Goal: Task Accomplishment & Management: Manage account settings

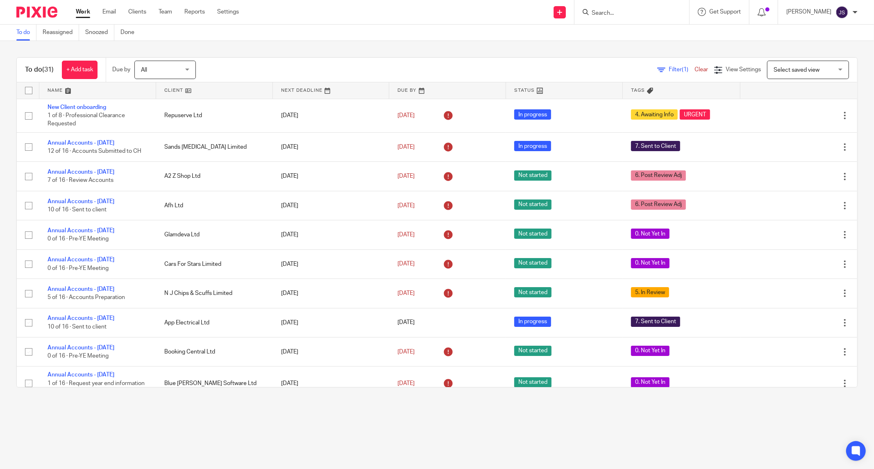
click at [617, 11] on input "Search" at bounding box center [628, 13] width 74 height 7
type input "wes"
click at [632, 56] on link at bounding box center [648, 57] width 119 height 12
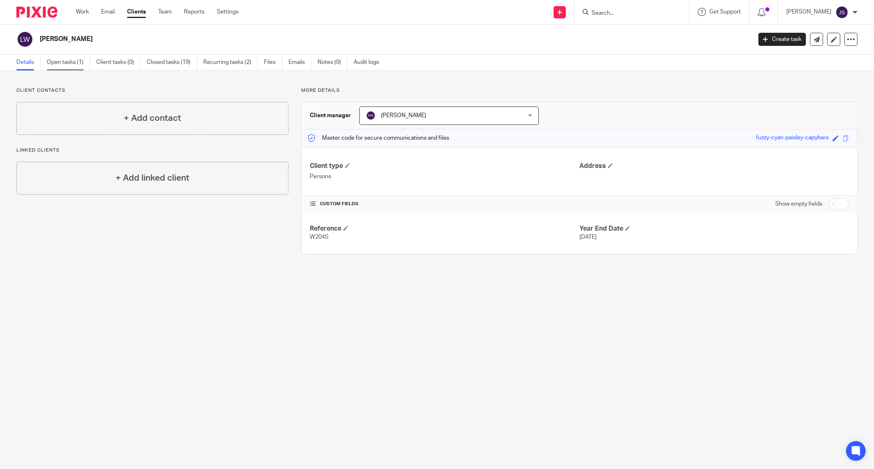
click at [72, 64] on link "Open tasks (1)" at bounding box center [68, 62] width 43 height 16
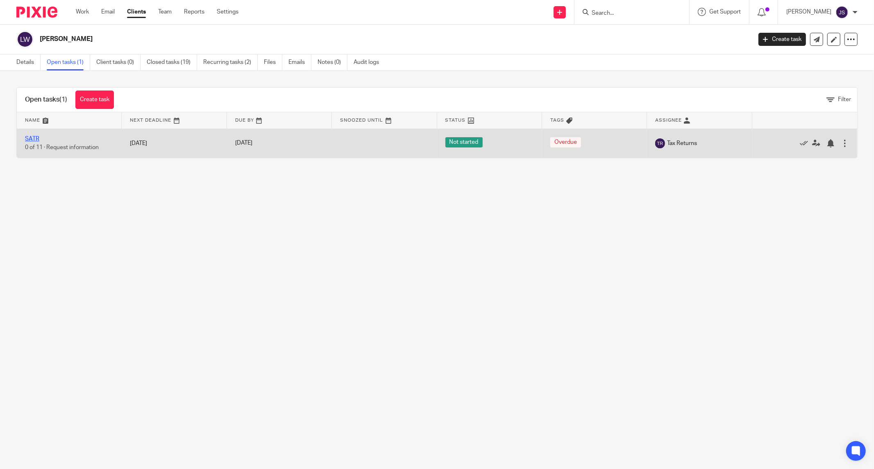
click at [33, 140] on link "SATR" at bounding box center [32, 139] width 14 height 6
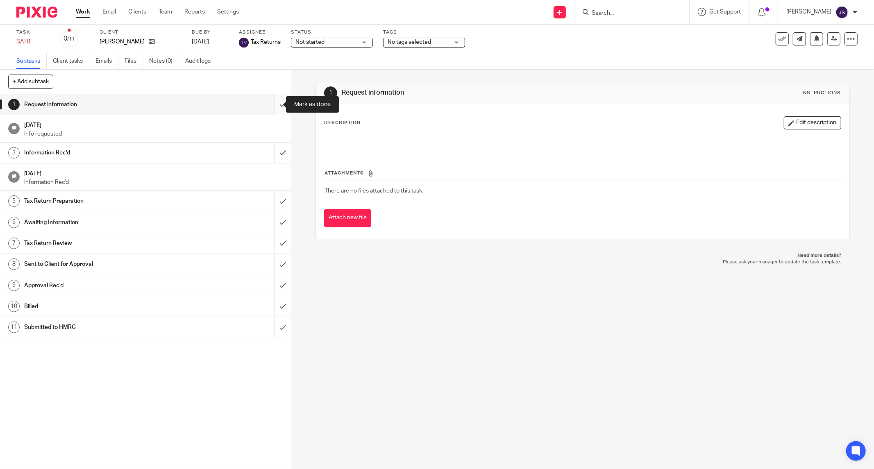
click at [274, 103] on input "submit" at bounding box center [145, 104] width 291 height 20
click at [271, 156] on input "submit" at bounding box center [145, 153] width 291 height 20
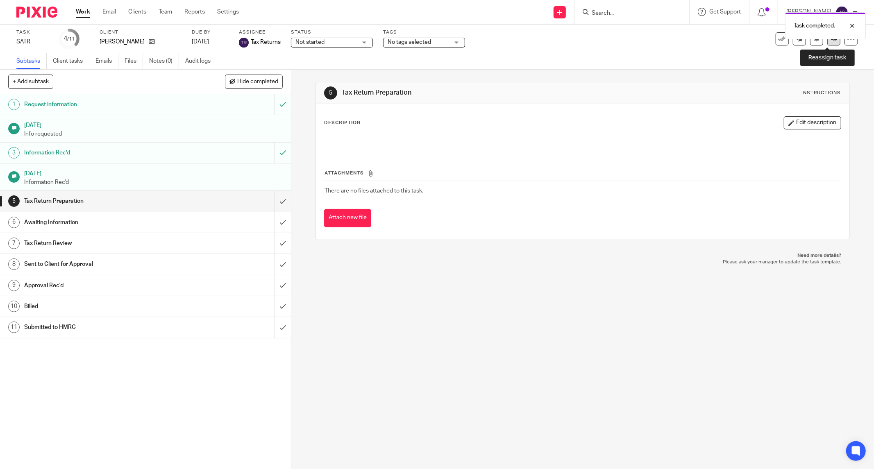
click at [827, 43] on link at bounding box center [833, 38] width 13 height 13
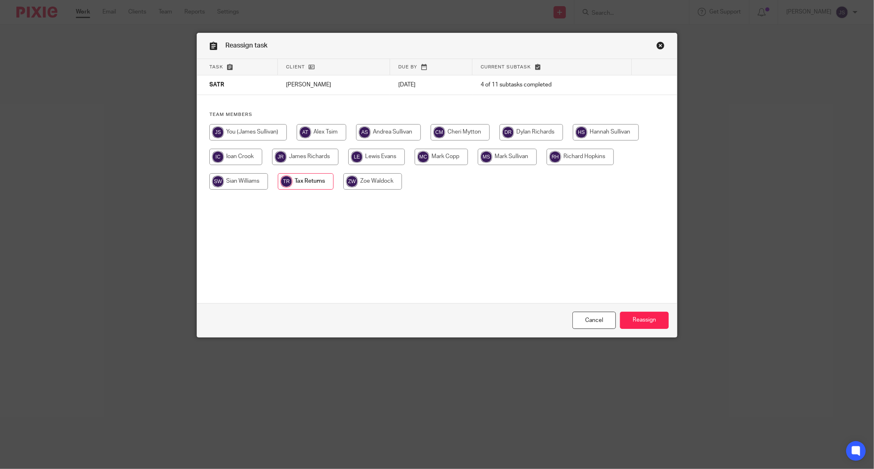
click at [466, 134] on input "radio" at bounding box center [459, 132] width 59 height 16
radio input "true"
click at [625, 319] on input "Reassign" at bounding box center [644, 321] width 49 height 18
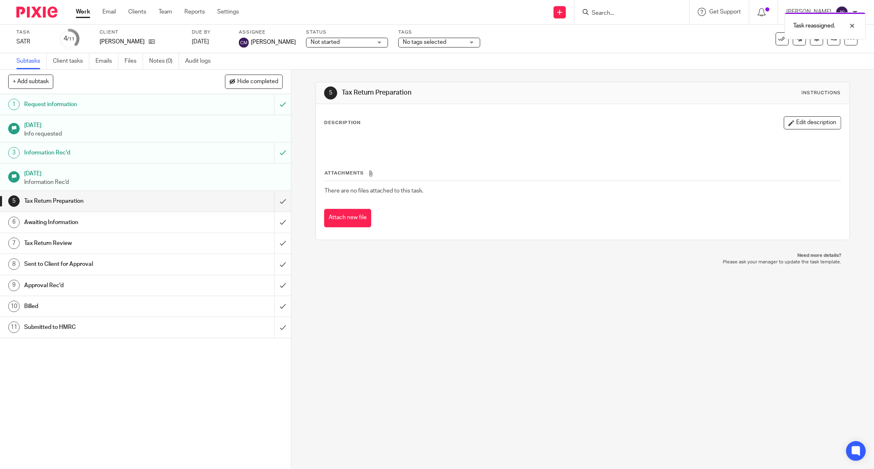
click at [29, 13] on img at bounding box center [36, 12] width 41 height 11
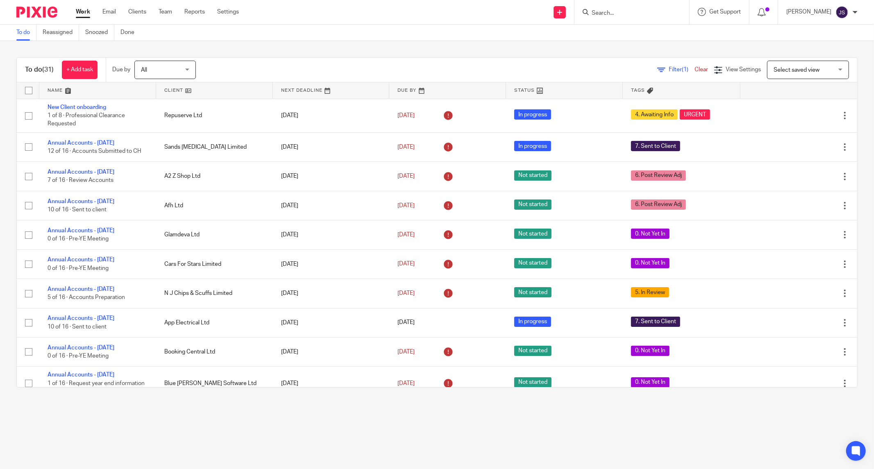
click at [619, 12] on input "Search" at bounding box center [628, 13] width 74 height 7
type input "rnsa"
click at [627, 29] on link at bounding box center [640, 32] width 102 height 12
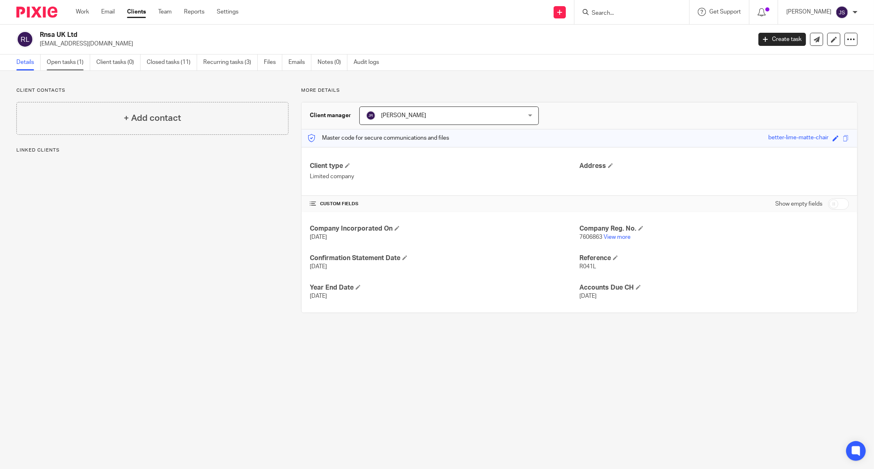
click at [68, 61] on link "Open tasks (1)" at bounding box center [68, 62] width 43 height 16
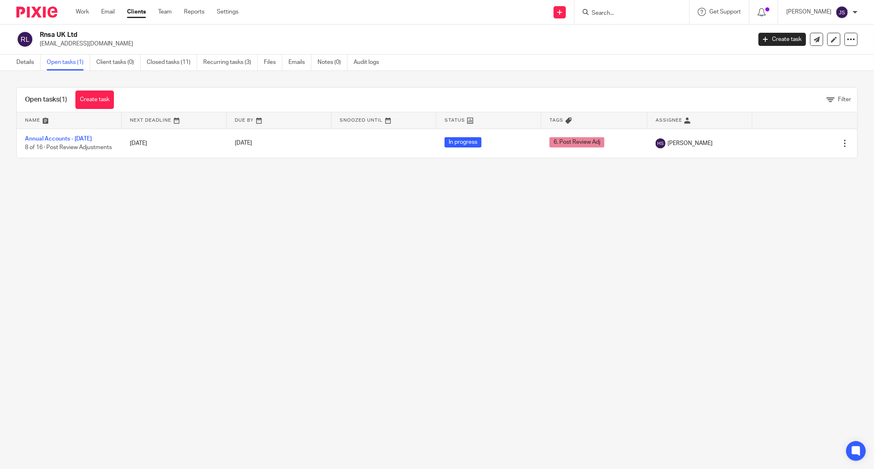
click at [45, 14] on img at bounding box center [36, 12] width 41 height 11
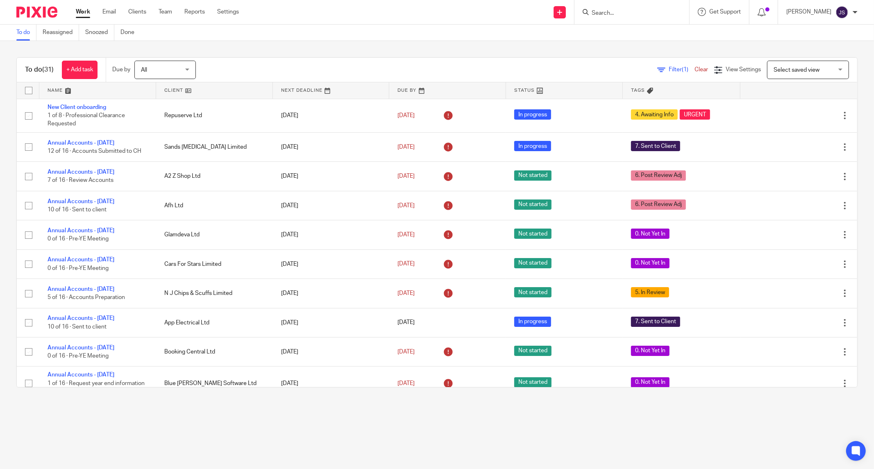
click at [619, 13] on input "Search" at bounding box center [628, 13] width 74 height 7
type input "fen"
click at [621, 32] on link at bounding box center [667, 32] width 156 height 12
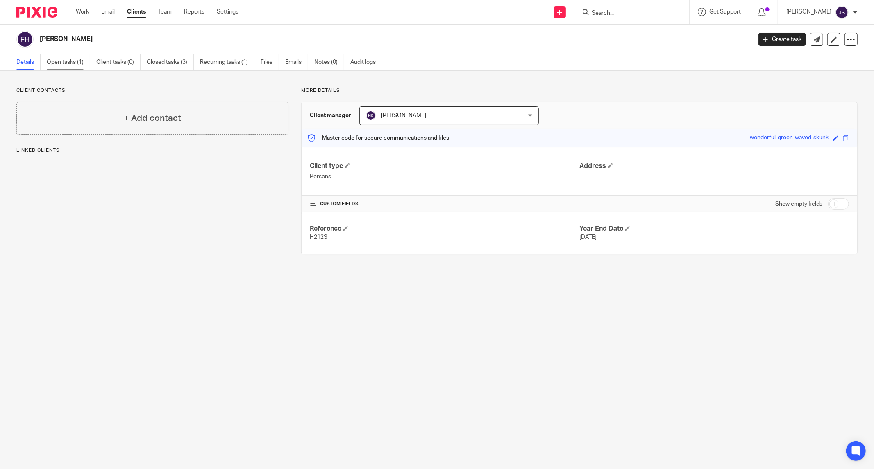
click at [59, 63] on link "Open tasks (1)" at bounding box center [68, 62] width 43 height 16
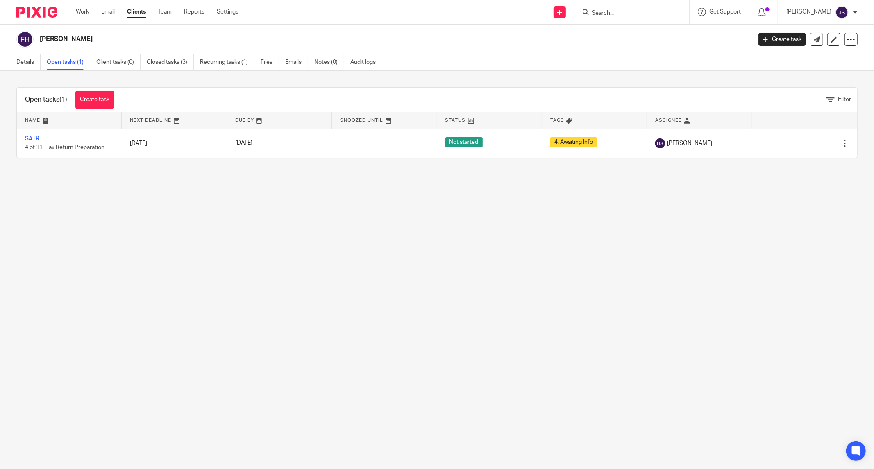
click at [602, 10] on input "Search" at bounding box center [628, 13] width 74 height 7
type input "eco"
click at [622, 34] on link at bounding box center [640, 32] width 102 height 12
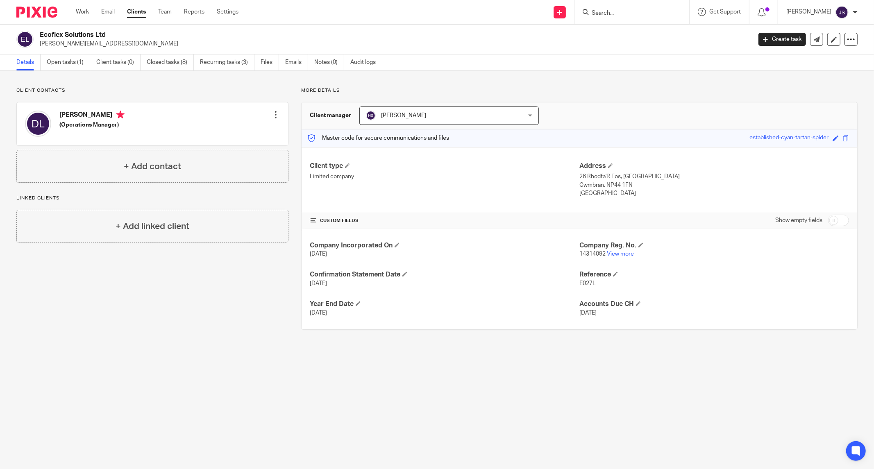
click at [616, 8] on form at bounding box center [634, 12] width 87 height 10
click at [604, 15] on input "Search" at bounding box center [628, 13] width 74 height 7
type input "fit"
click at [624, 43] on link at bounding box center [640, 45] width 102 height 12
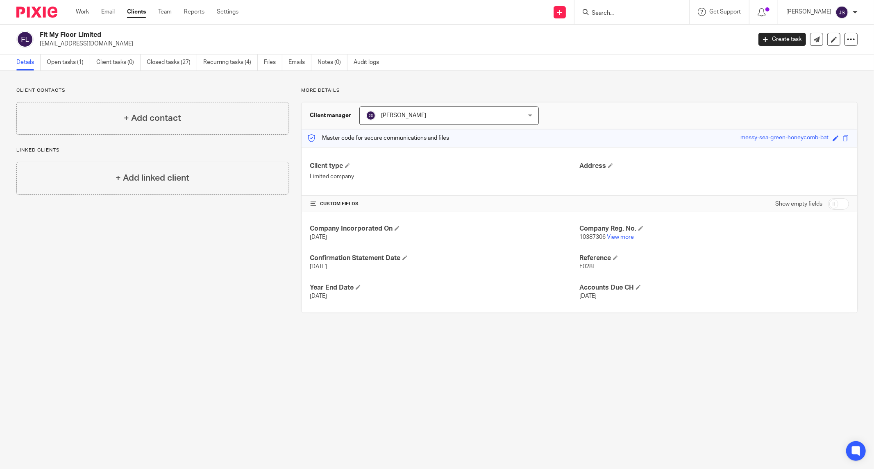
click at [618, 10] on input "Search" at bounding box center [628, 13] width 74 height 7
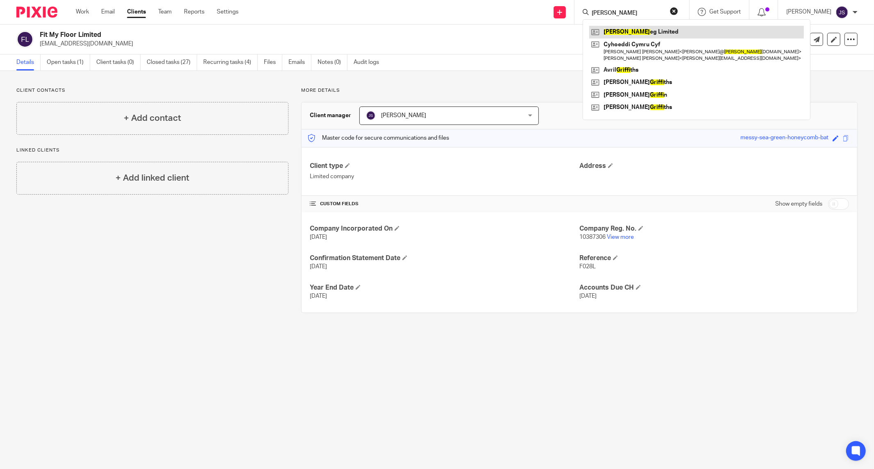
type input "graff"
click at [623, 34] on link at bounding box center [696, 32] width 215 height 12
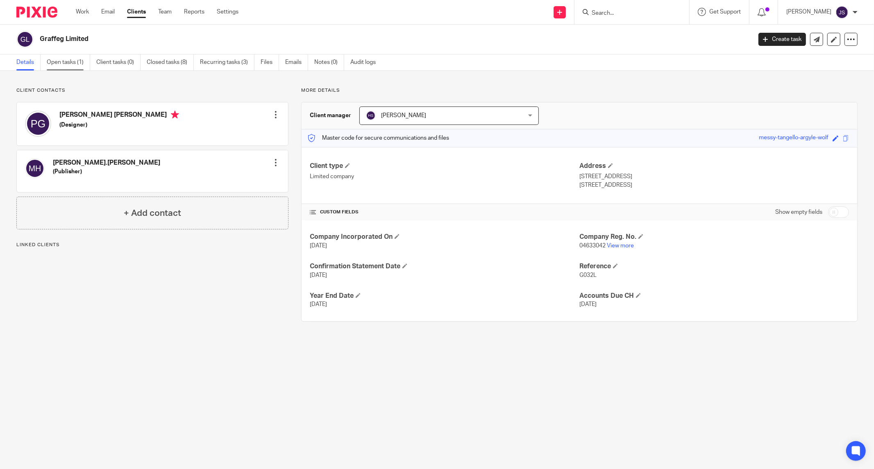
click at [77, 62] on link "Open tasks (1)" at bounding box center [68, 62] width 43 height 16
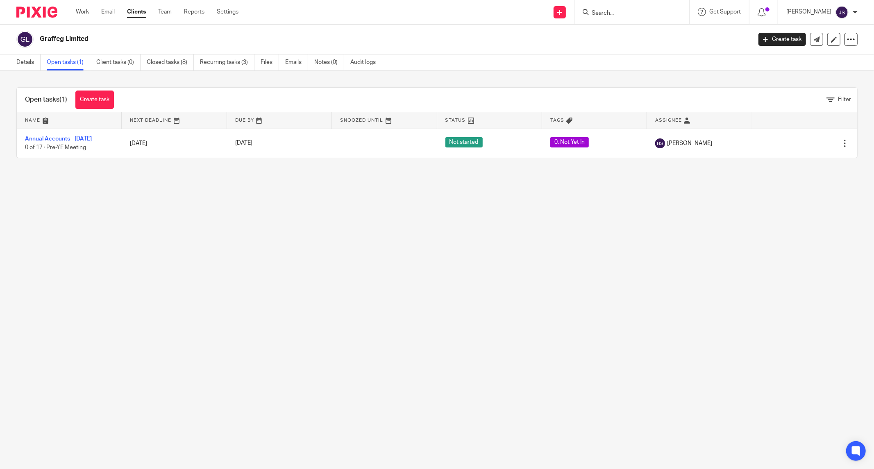
click at [614, 14] on input "Search" at bounding box center [628, 13] width 74 height 7
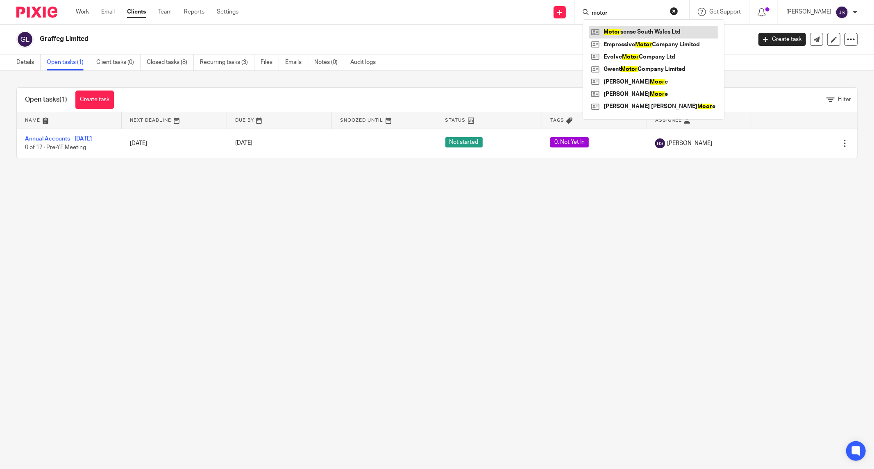
type input "motor"
click at [622, 34] on link at bounding box center [653, 32] width 129 height 12
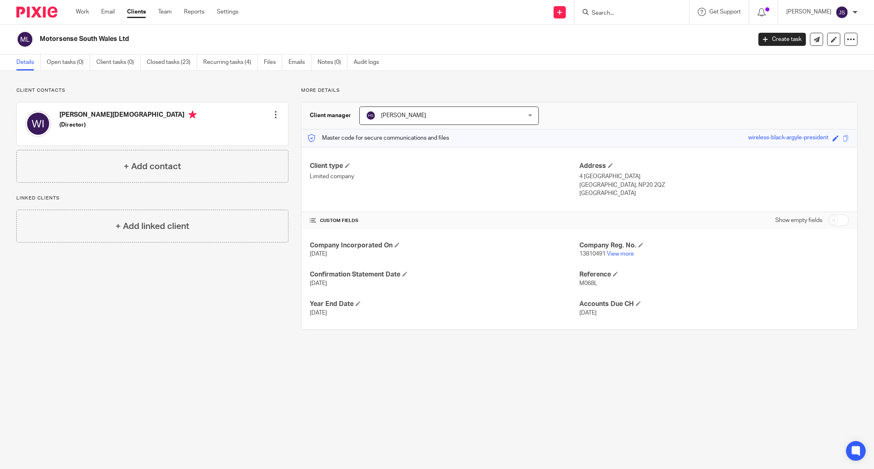
click at [615, 10] on input "Search" at bounding box center [628, 13] width 74 height 7
type input "nu"
click at [629, 34] on link at bounding box center [640, 32] width 102 height 12
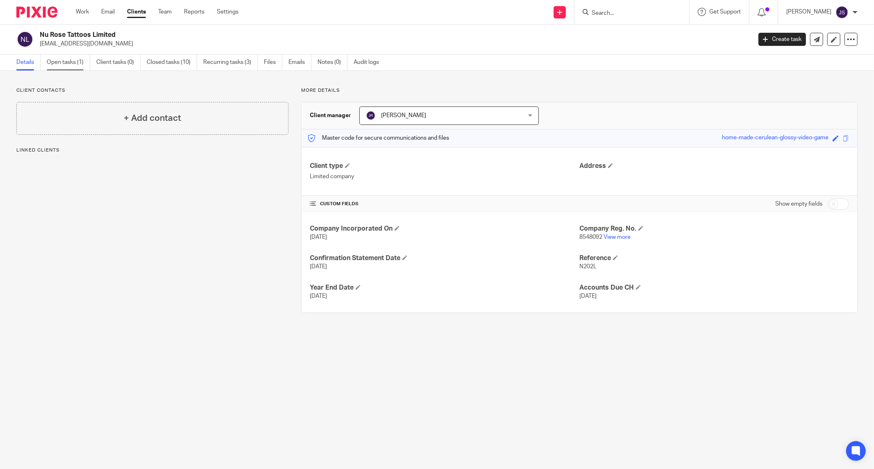
click at [66, 59] on link "Open tasks (1)" at bounding box center [68, 62] width 43 height 16
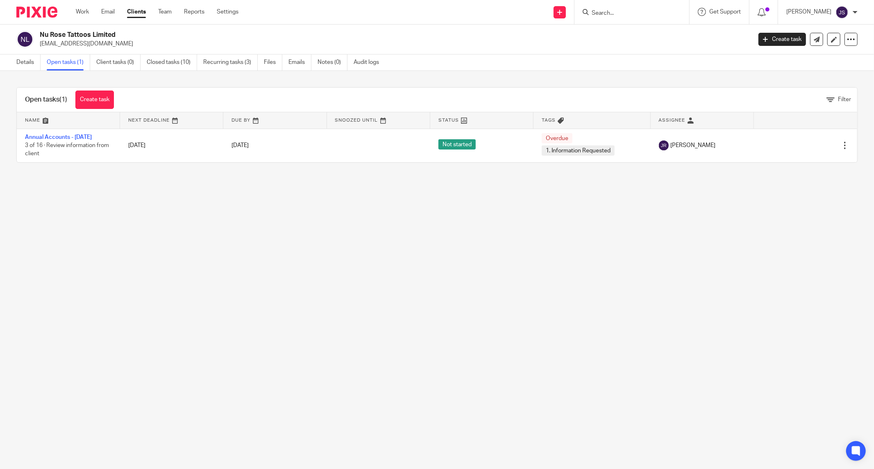
click at [612, 18] on div at bounding box center [631, 12] width 115 height 24
click at [615, 11] on input "Search" at bounding box center [628, 13] width 74 height 7
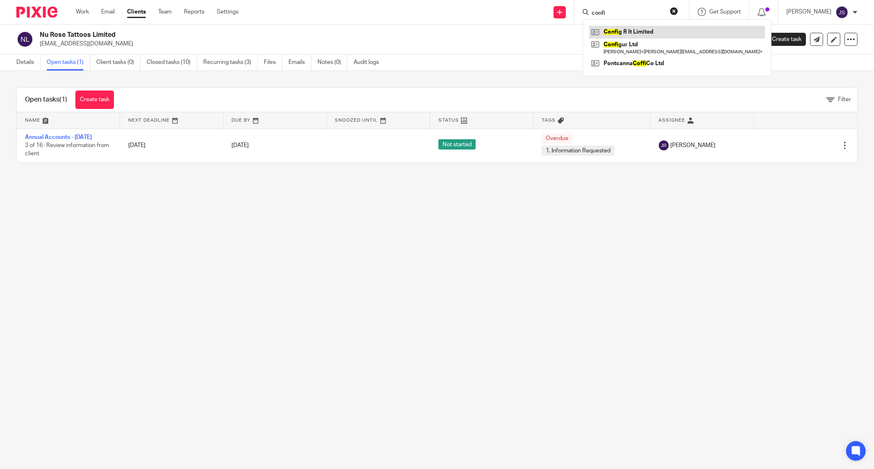
type input "confi"
click at [631, 30] on link at bounding box center [677, 32] width 176 height 12
